Goal: Information Seeking & Learning: Understand process/instructions

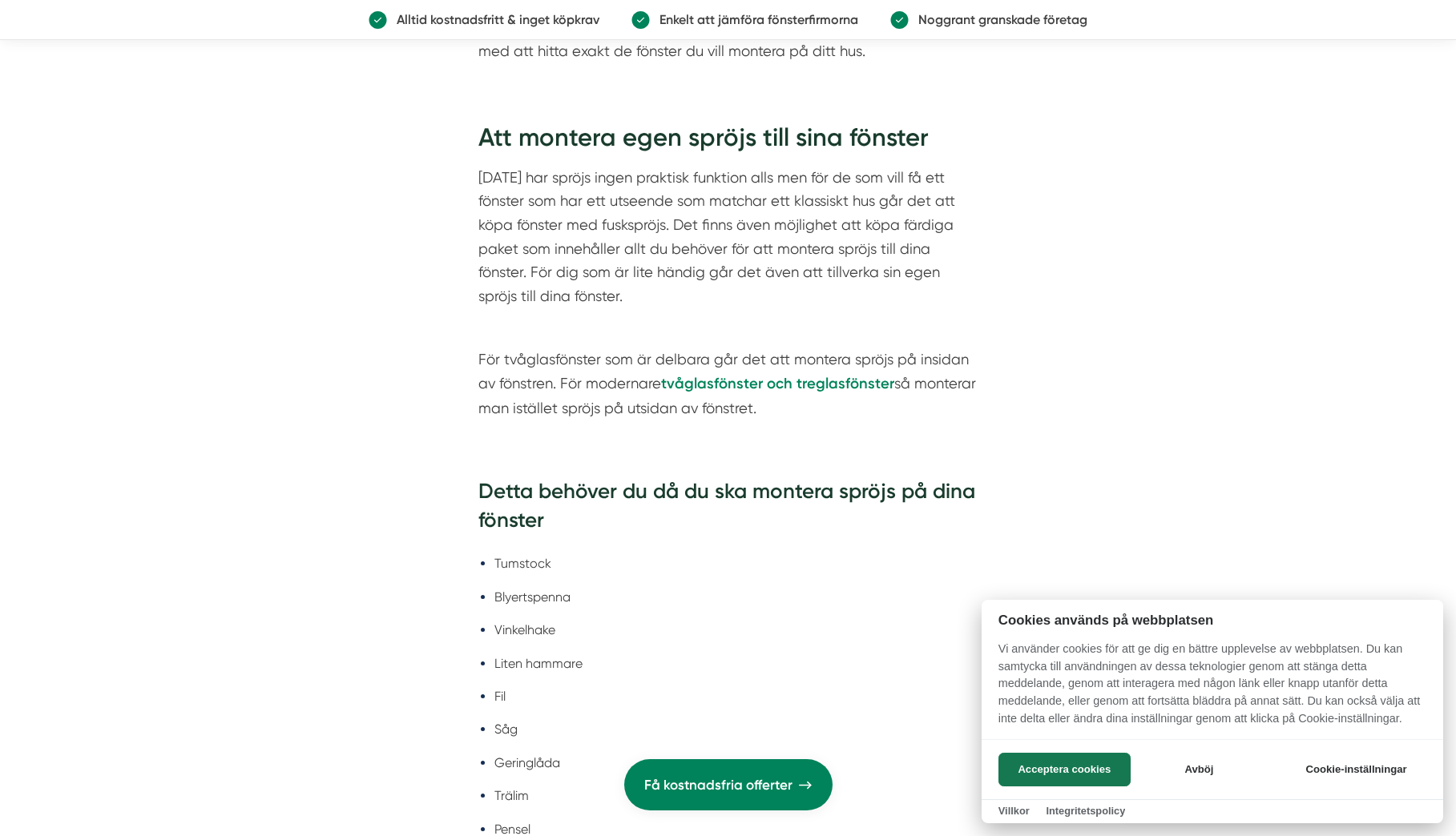
scroll to position [2714, 0]
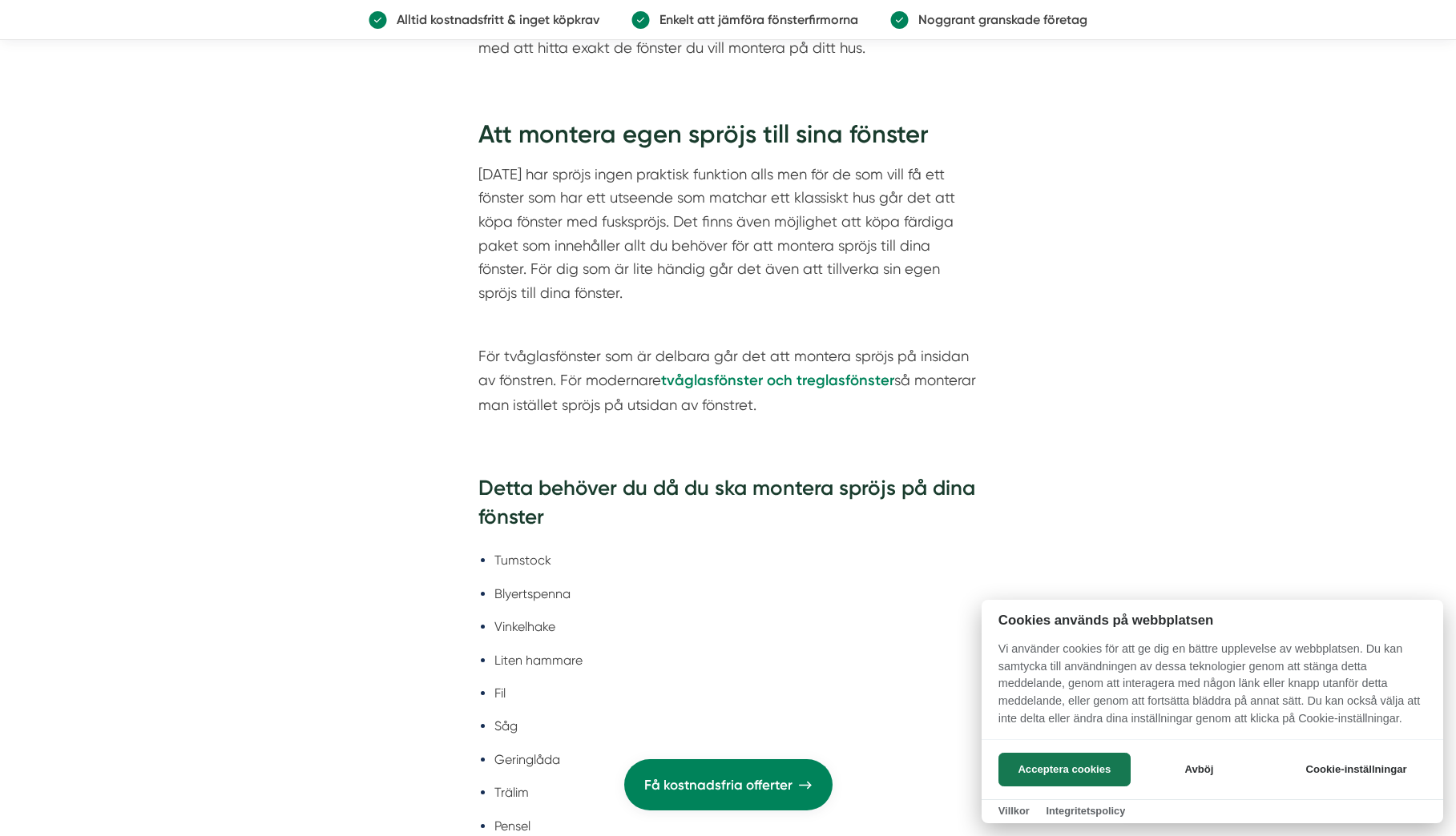
click at [596, 270] on div at bounding box center [728, 418] width 1456 height 836
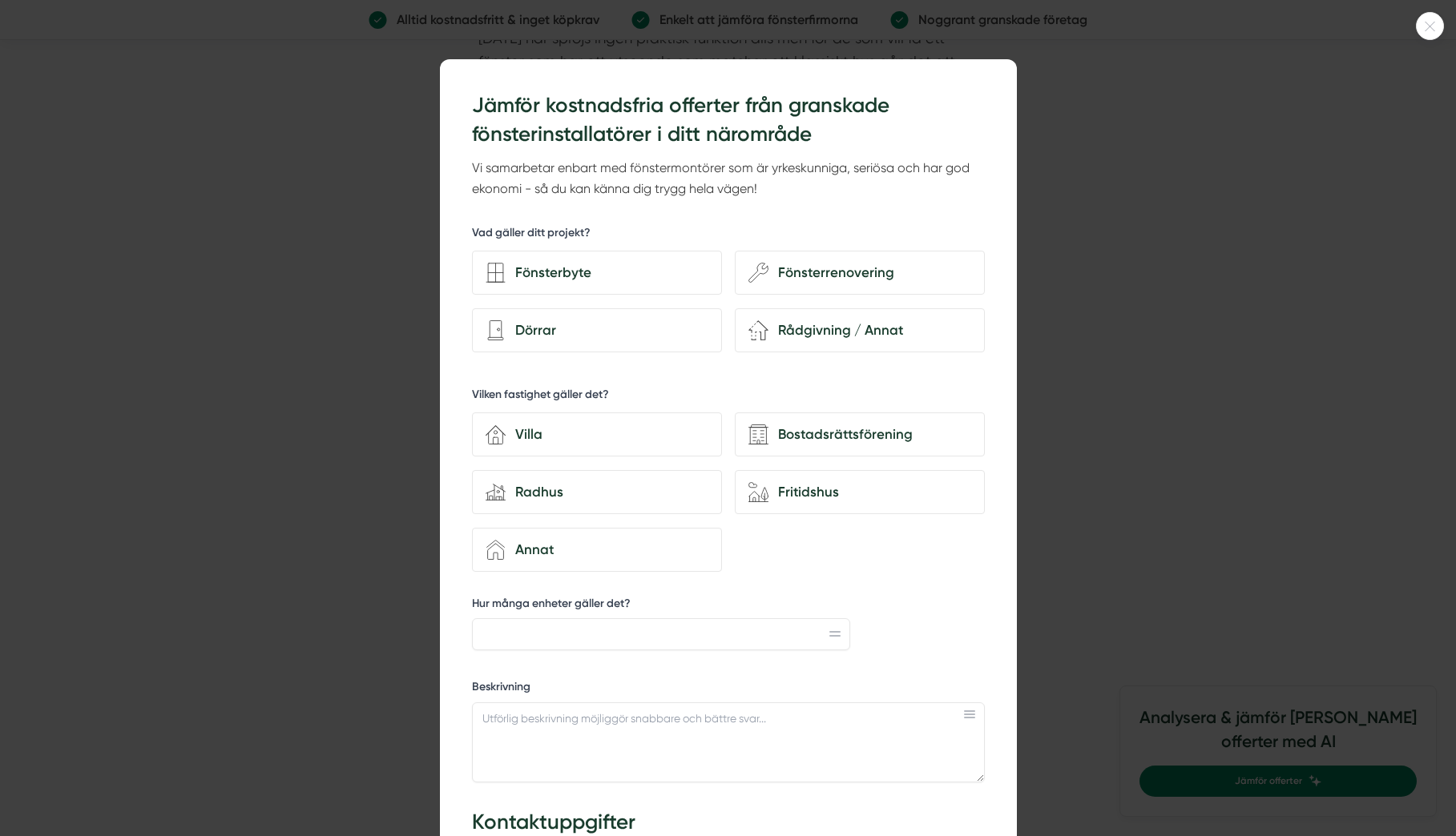
scroll to position [2875, 0]
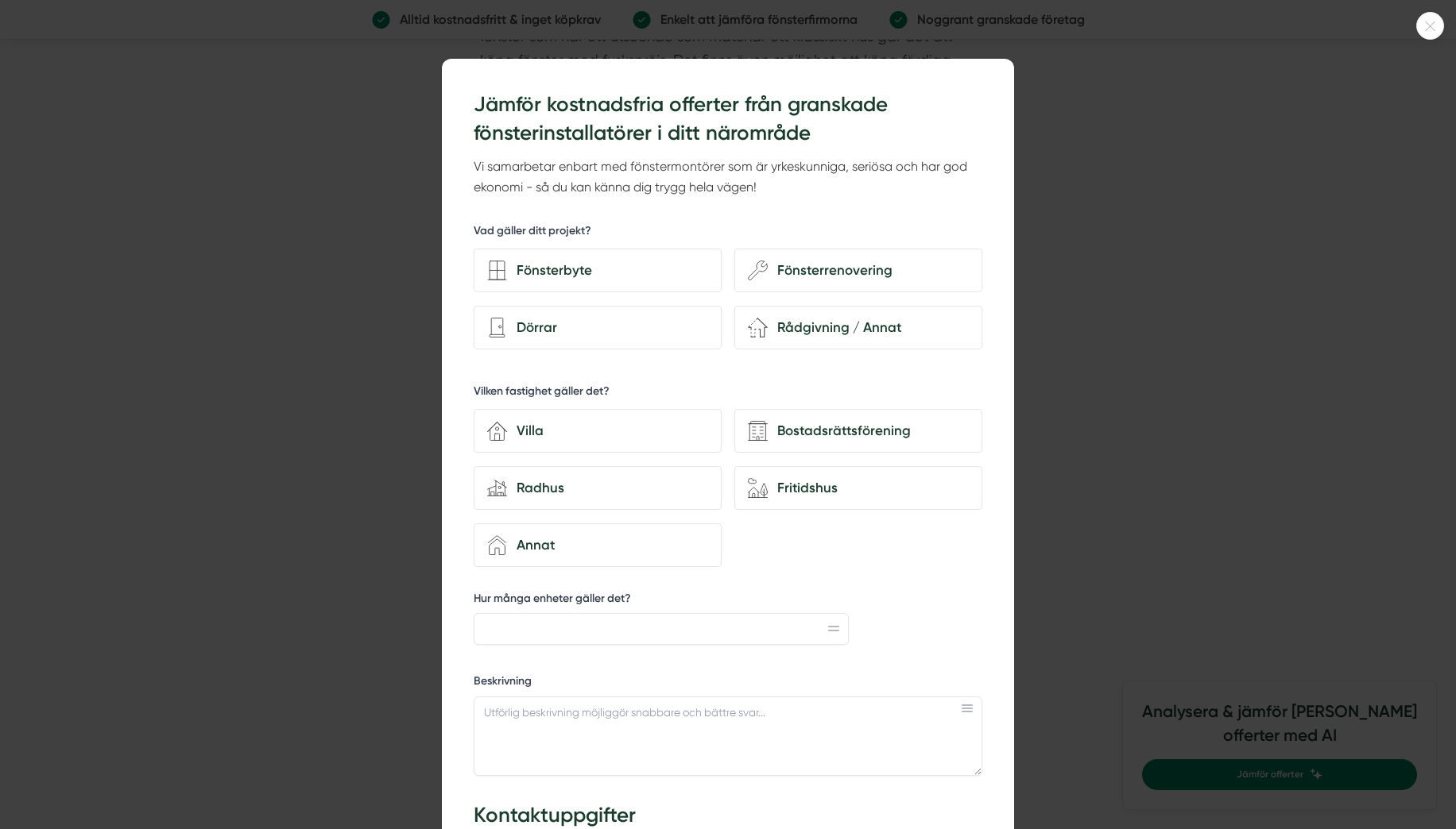
click at [1431, 30] on div at bounding box center [1430, 26] width 28 height 28
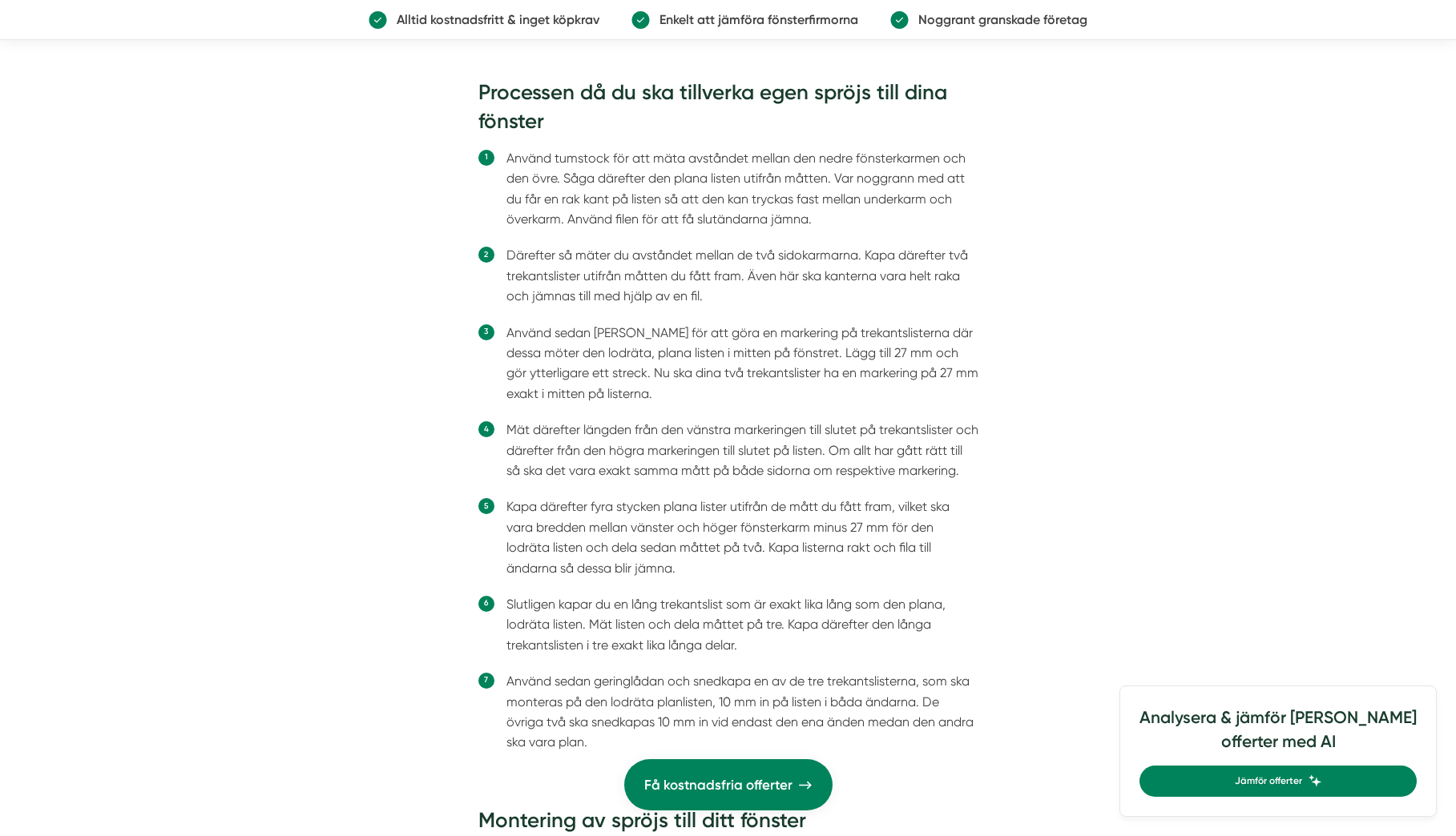
scroll to position [3771, 0]
drag, startPoint x: 598, startPoint y: 179, endPoint x: 657, endPoint y: 179, distance: 59.0
click at [657, 179] on li "Använd tumstock för att mäta avståndet mellan den nedre fönsterkarmen och den ö…" at bounding box center [743, 190] width 472 height 81
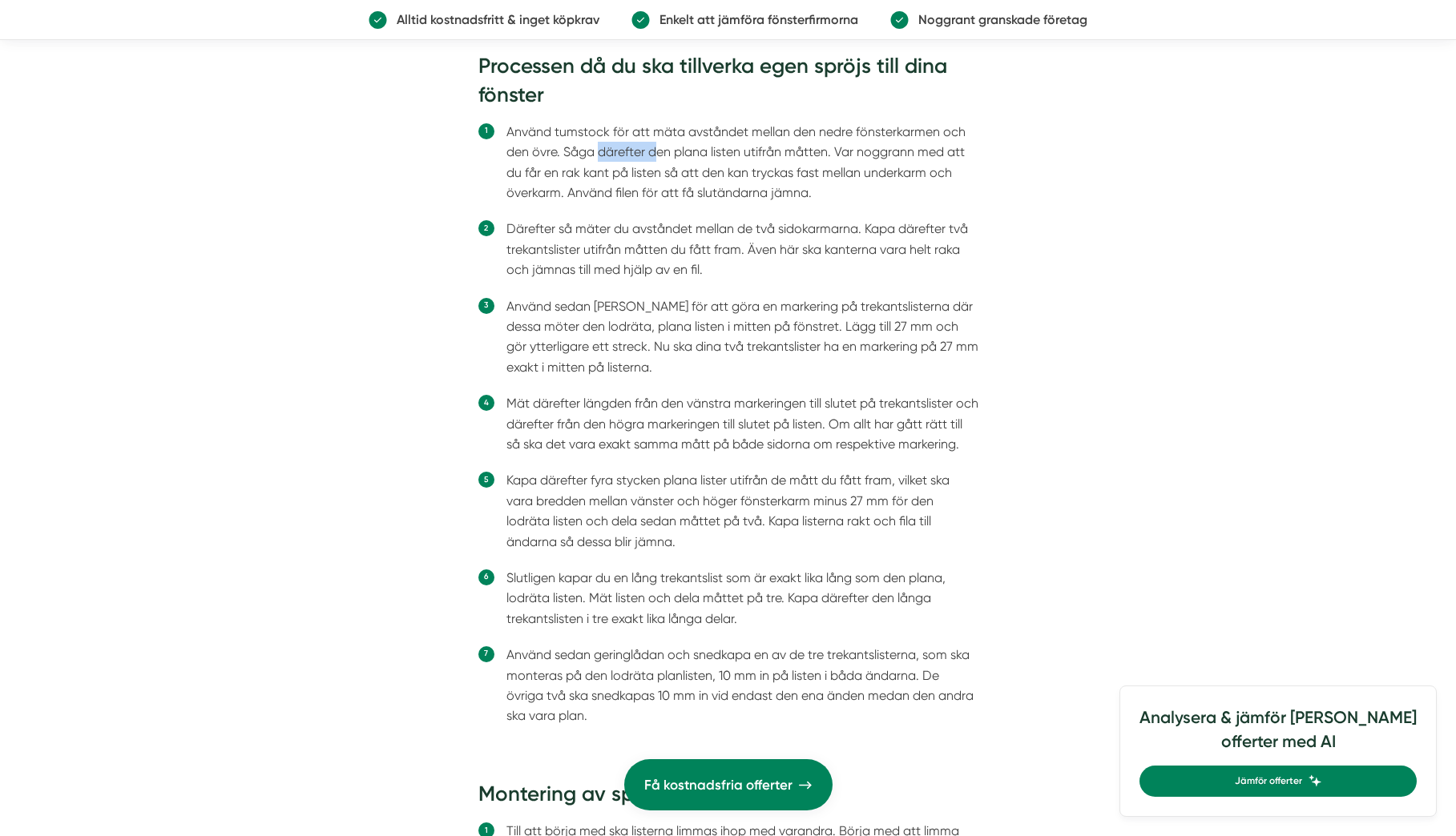
scroll to position [3802, 0]
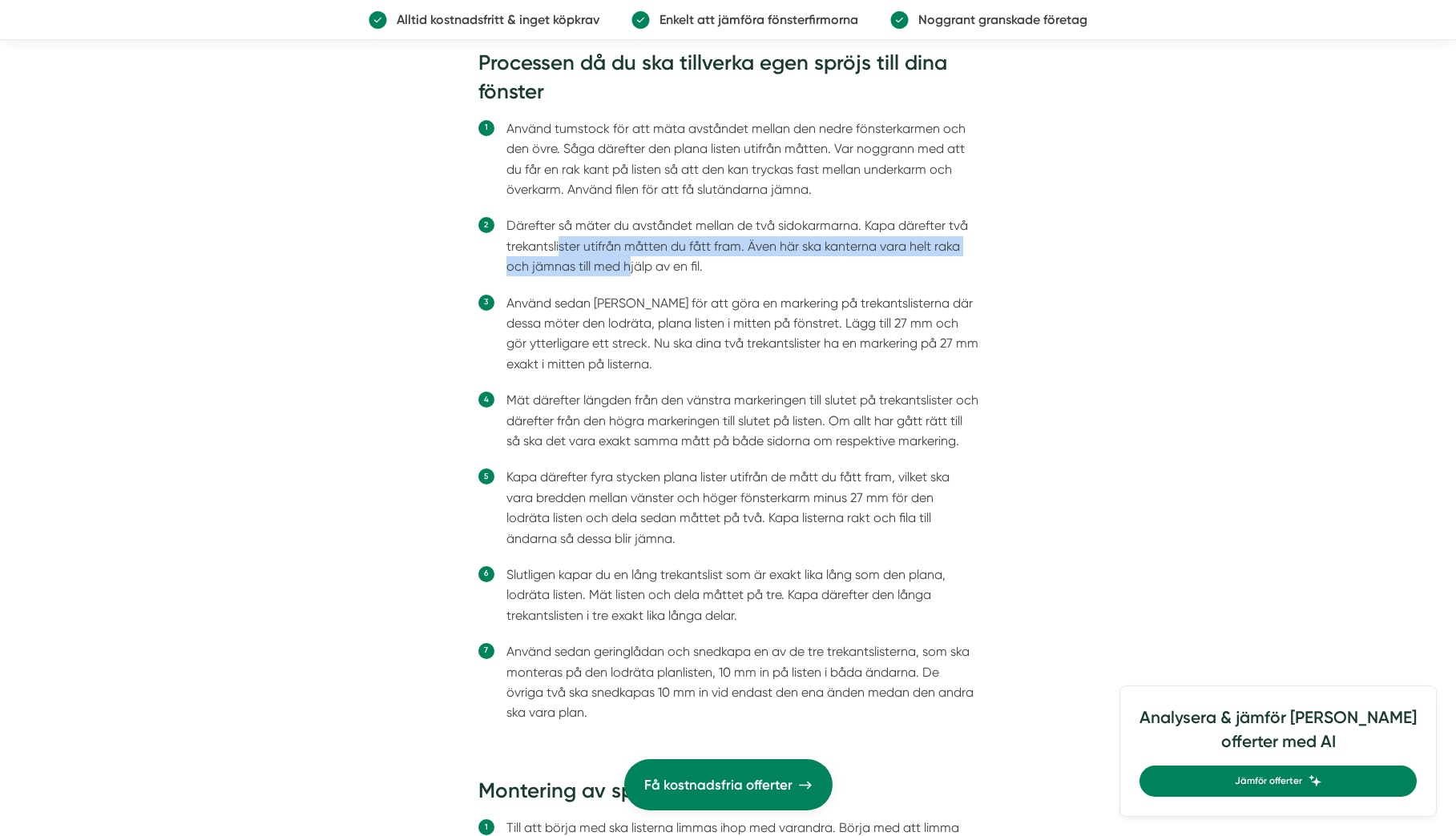
drag, startPoint x: 560, startPoint y: 244, endPoint x: 629, endPoint y: 259, distance: 70.6
click at [629, 259] on li "Därefter så mäter du avståndet mellan de två sidokarmarna. Kapa därefter två tr…" at bounding box center [743, 246] width 472 height 61
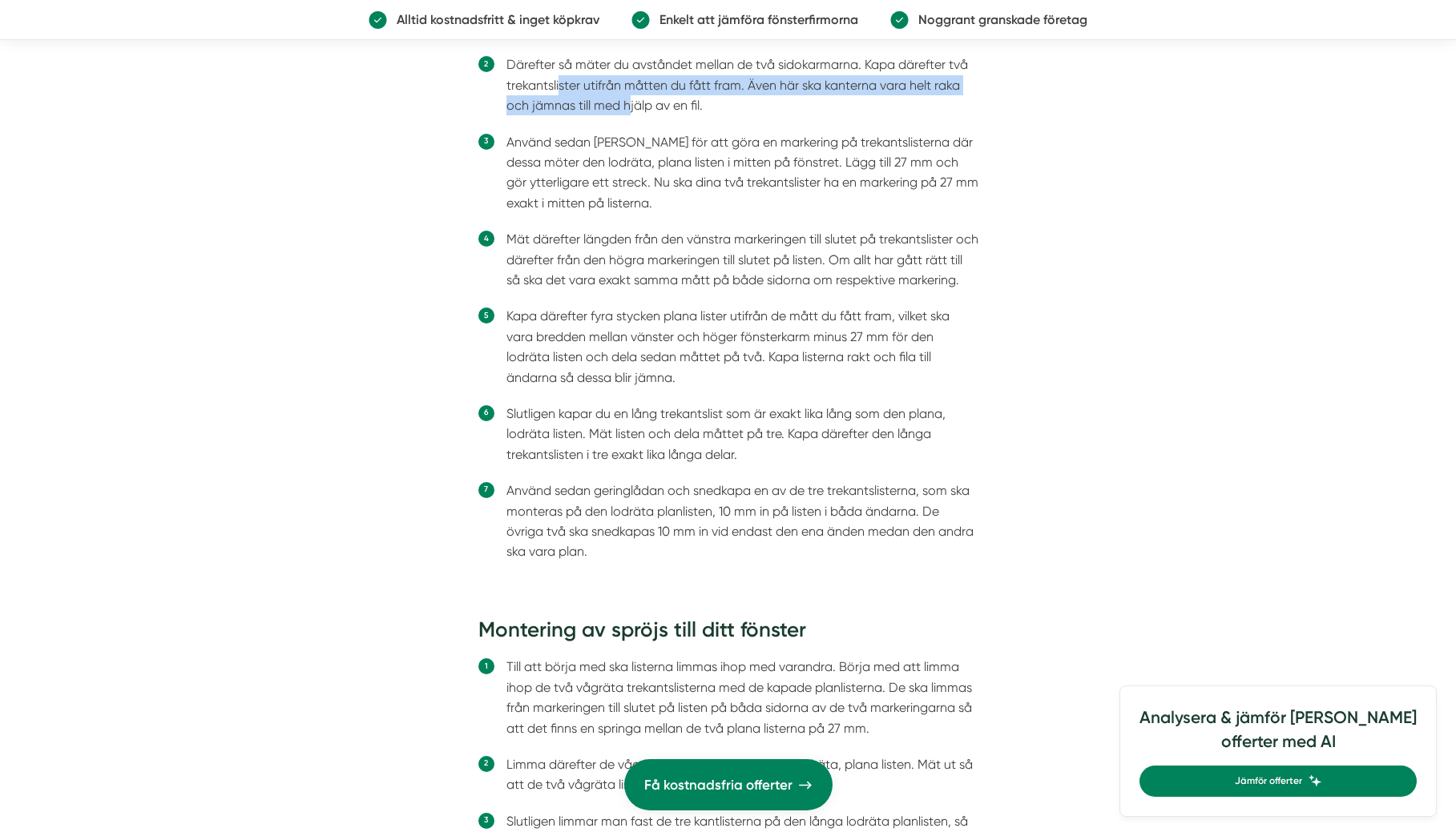
scroll to position [3971, 0]
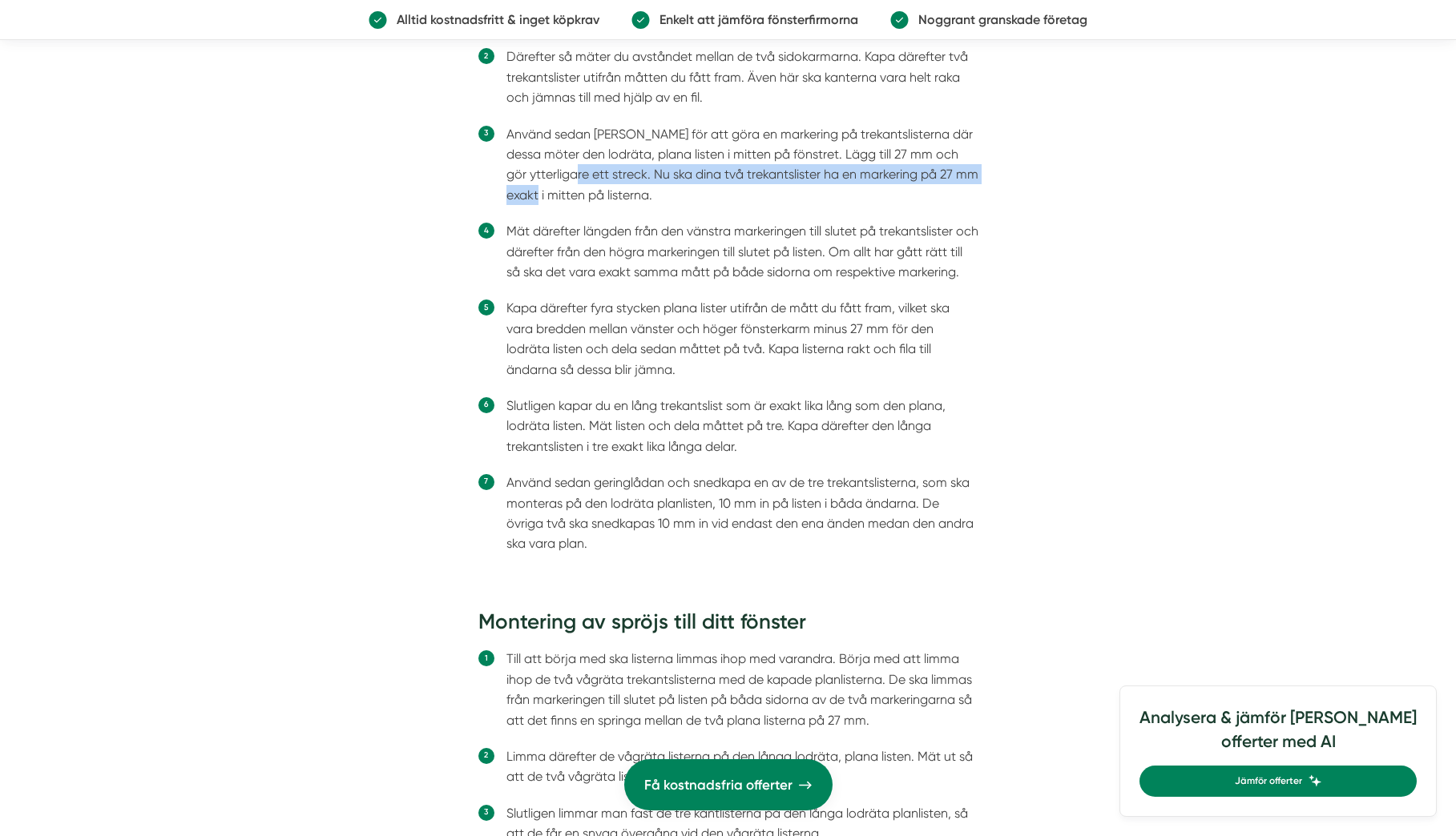
drag, startPoint x: 574, startPoint y: 171, endPoint x: 563, endPoint y: 186, distance: 18.6
click at [563, 186] on li "Använd sedan blyertspennan för att göra en markering på trekantslisterna där de…" at bounding box center [743, 164] width 472 height 81
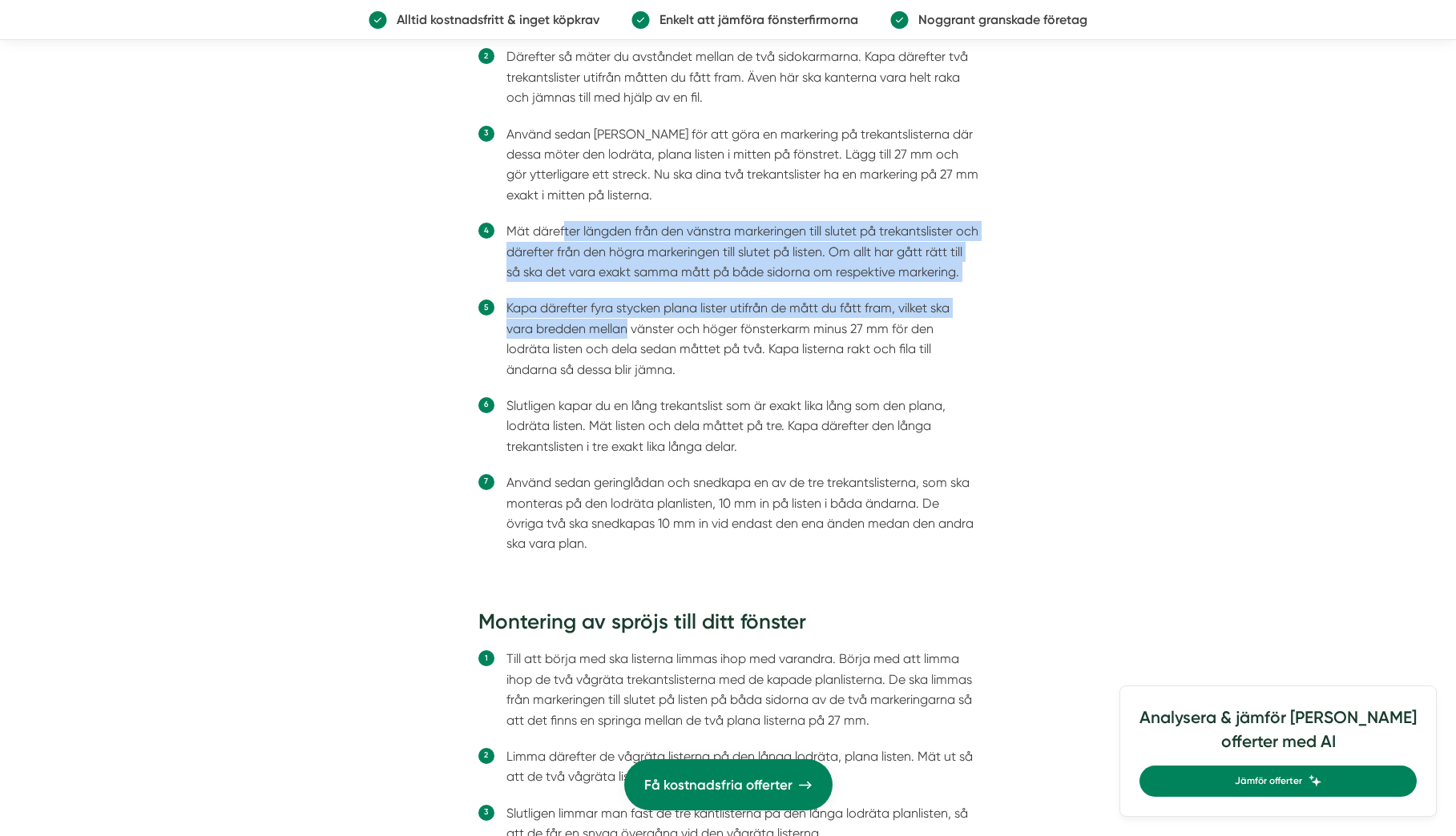
drag, startPoint x: 562, startPoint y: 222, endPoint x: 626, endPoint y: 335, distance: 129.9
click at [628, 335] on ol "Använd tumstock för att mäta avståndet mellan den nedre fönsterkarmen och den ö…" at bounding box center [728, 261] width 500 height 631
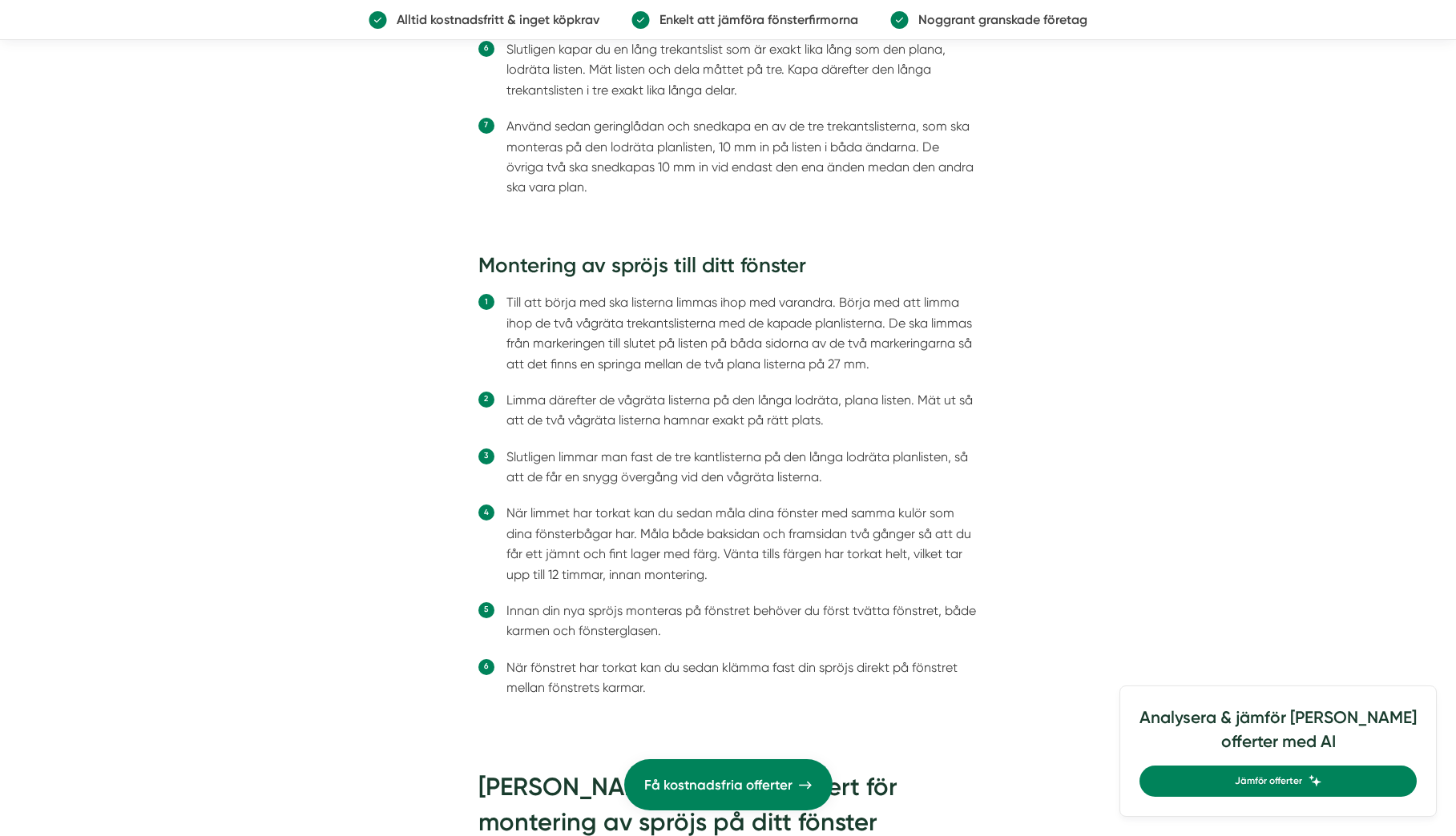
scroll to position [4338, 0]
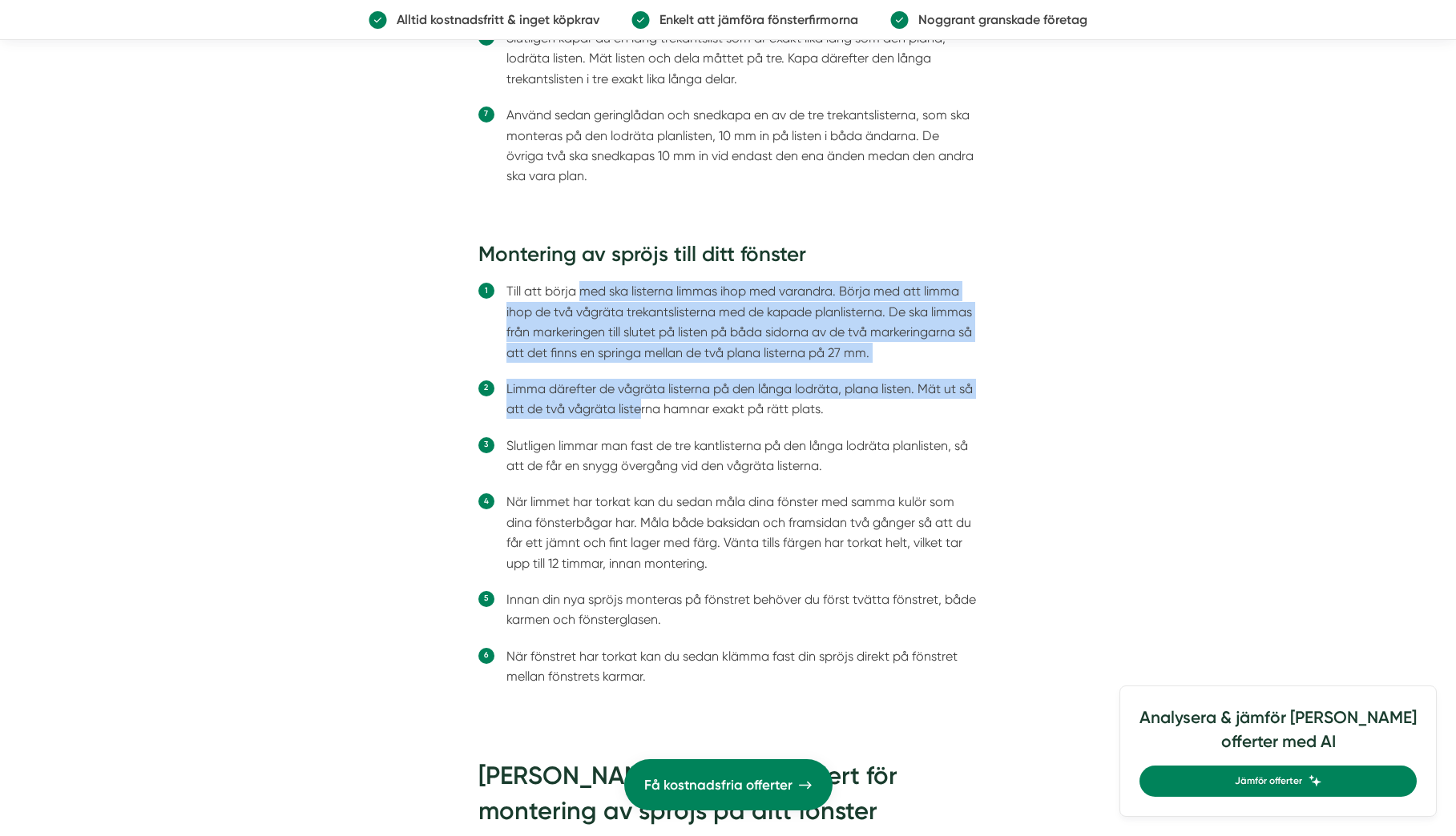
drag, startPoint x: 581, startPoint y: 286, endPoint x: 639, endPoint y: 412, distance: 138.7
click at [639, 412] on ol "Till att börja med ska listerna limmas ihop med varandra. Börja med att limma i…" at bounding box center [728, 493] width 500 height 432
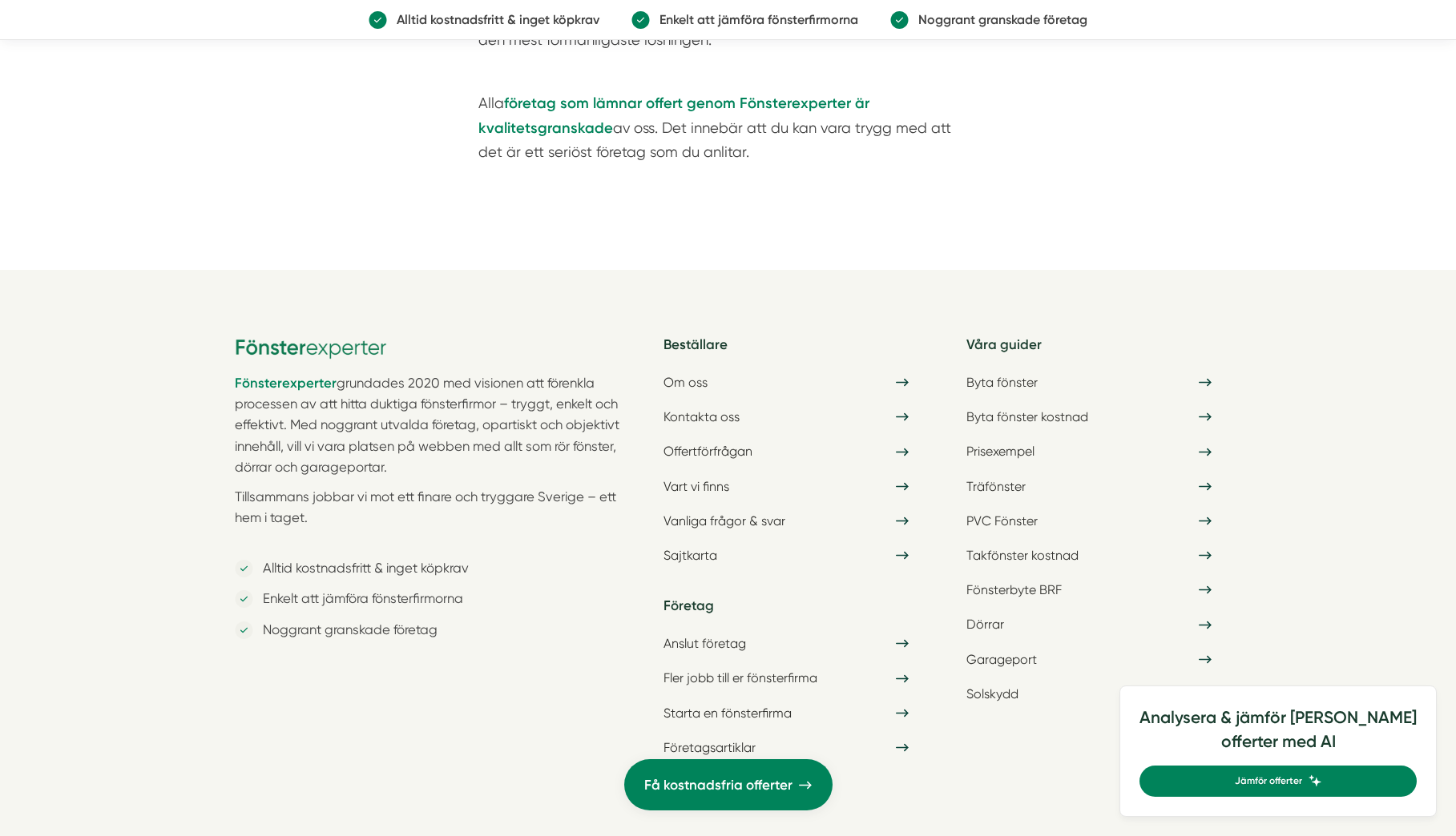
scroll to position [5712, 0]
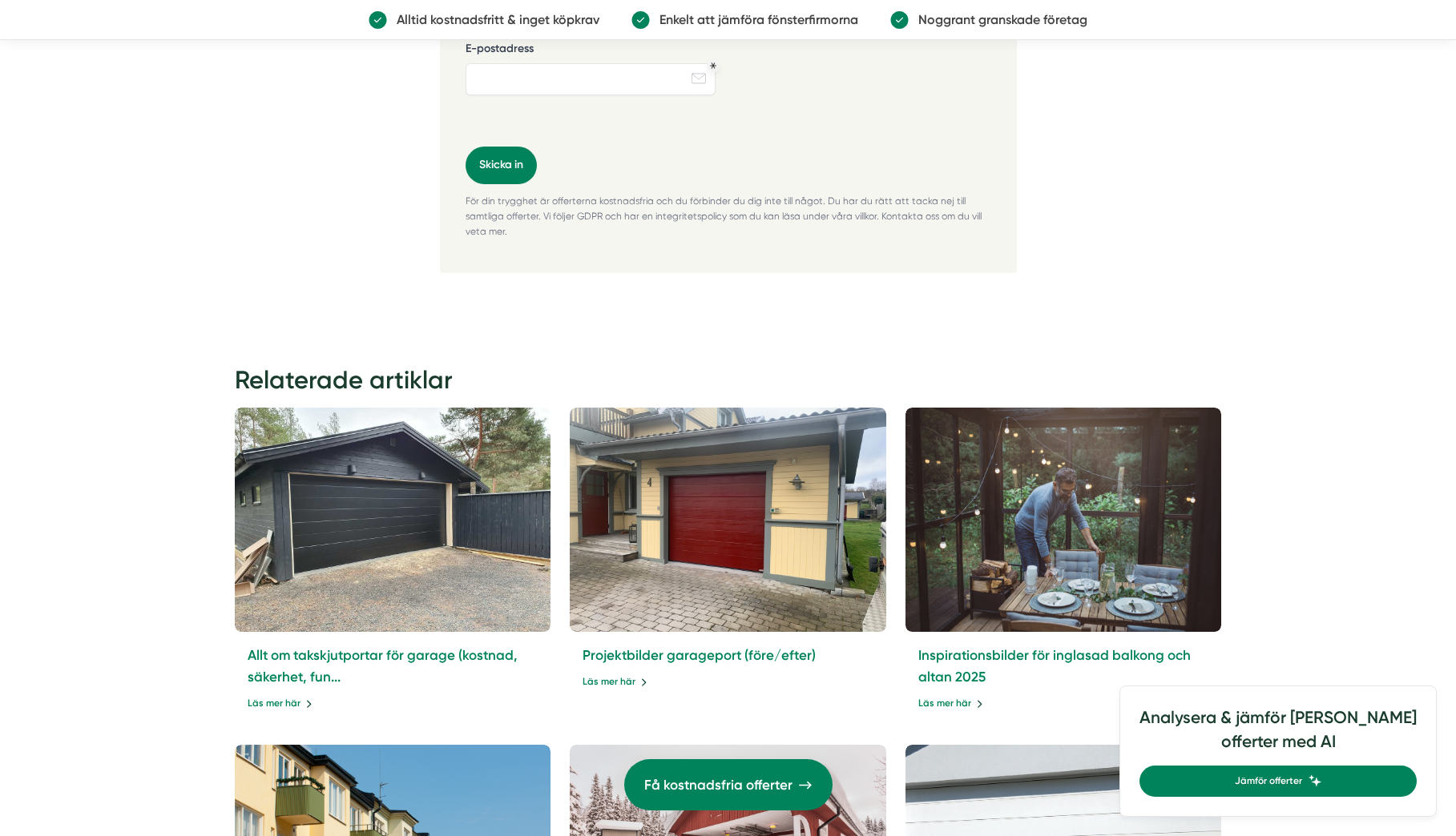
scroll to position [3497, 0]
